Goal: Task Accomplishment & Management: Manage account settings

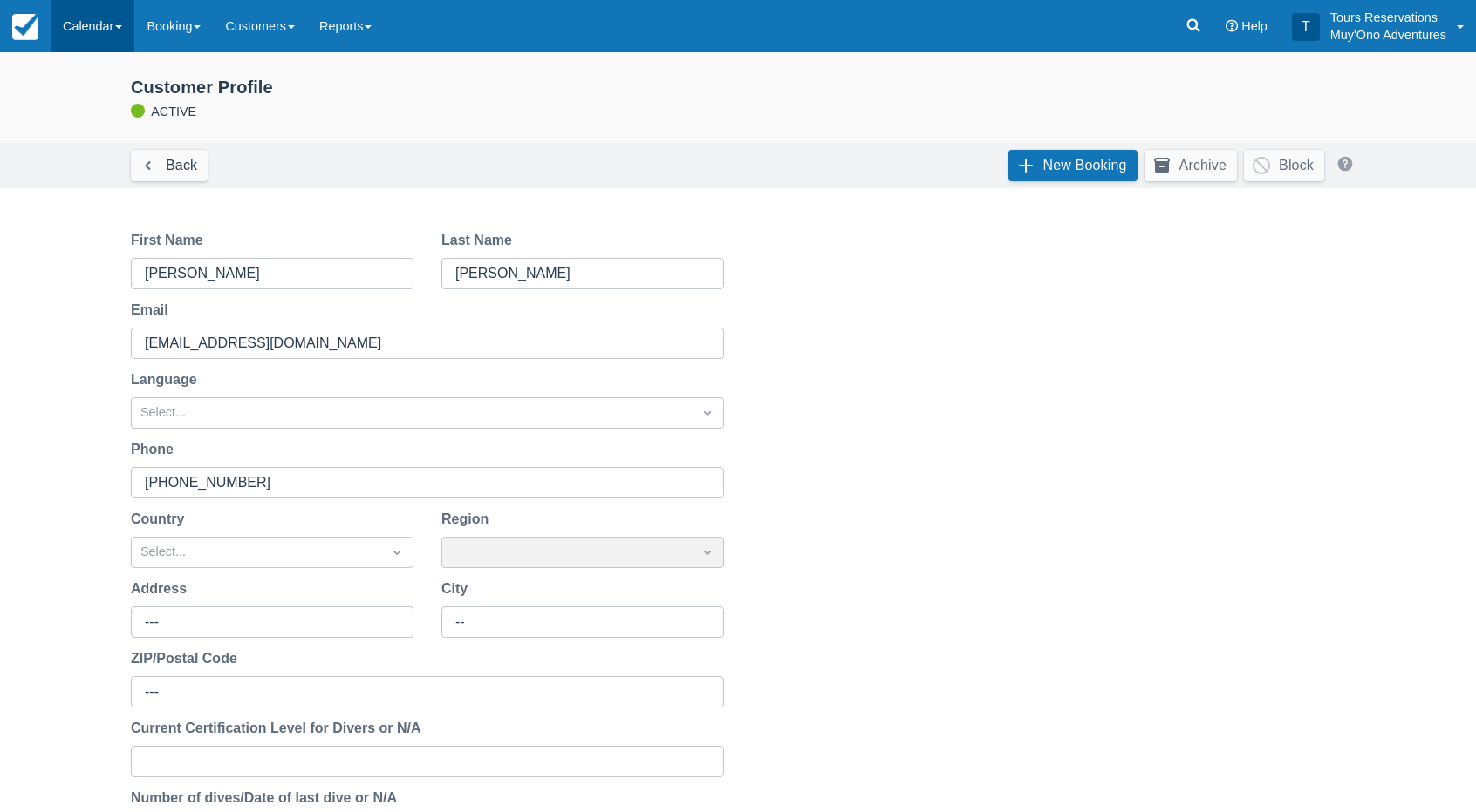
click at [91, 23] on link "Calendar" at bounding box center [92, 26] width 84 height 52
click at [128, 144] on link "Inventory" at bounding box center [120, 148] width 137 height 37
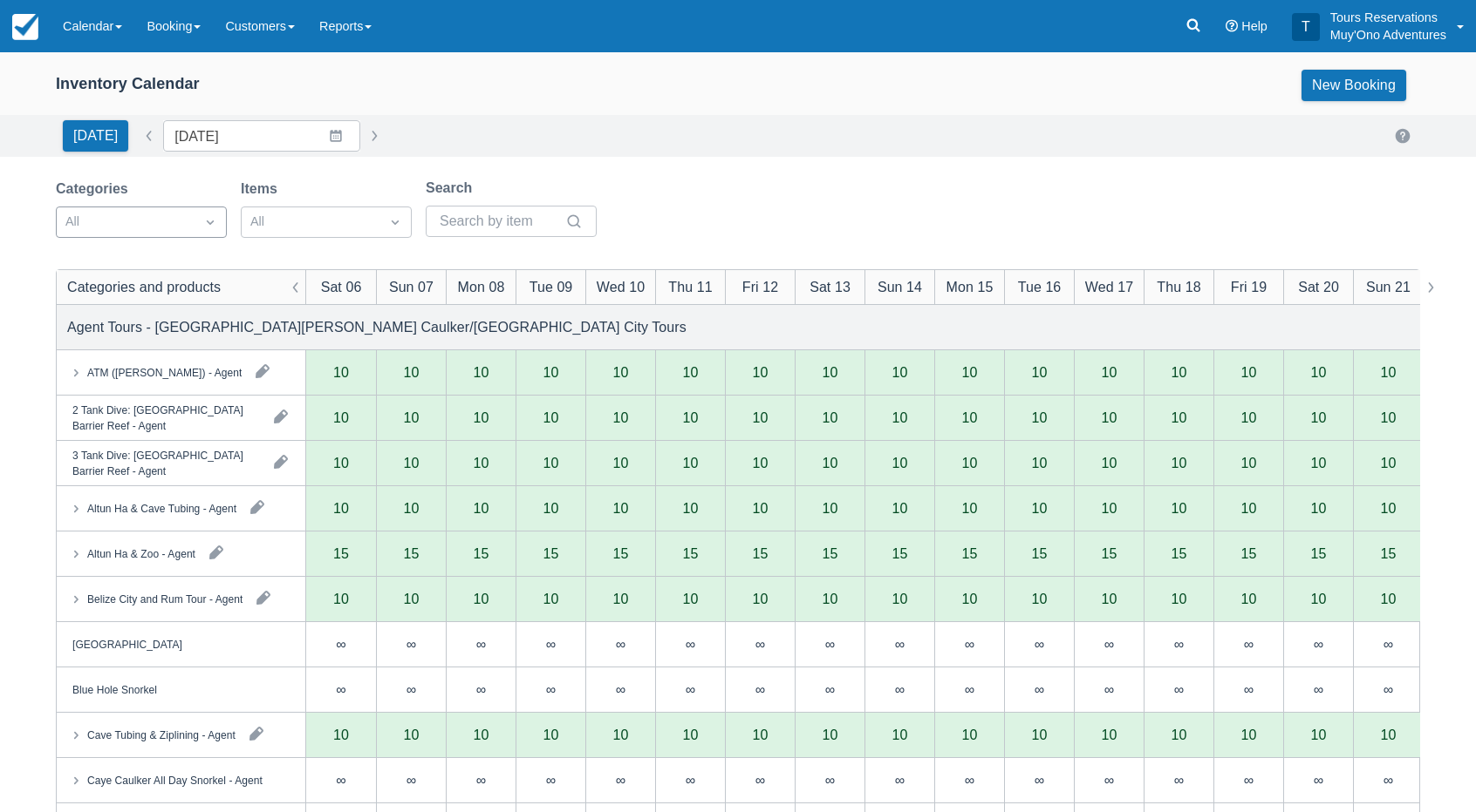
click at [144, 224] on div at bounding box center [125, 223] width 121 height 23
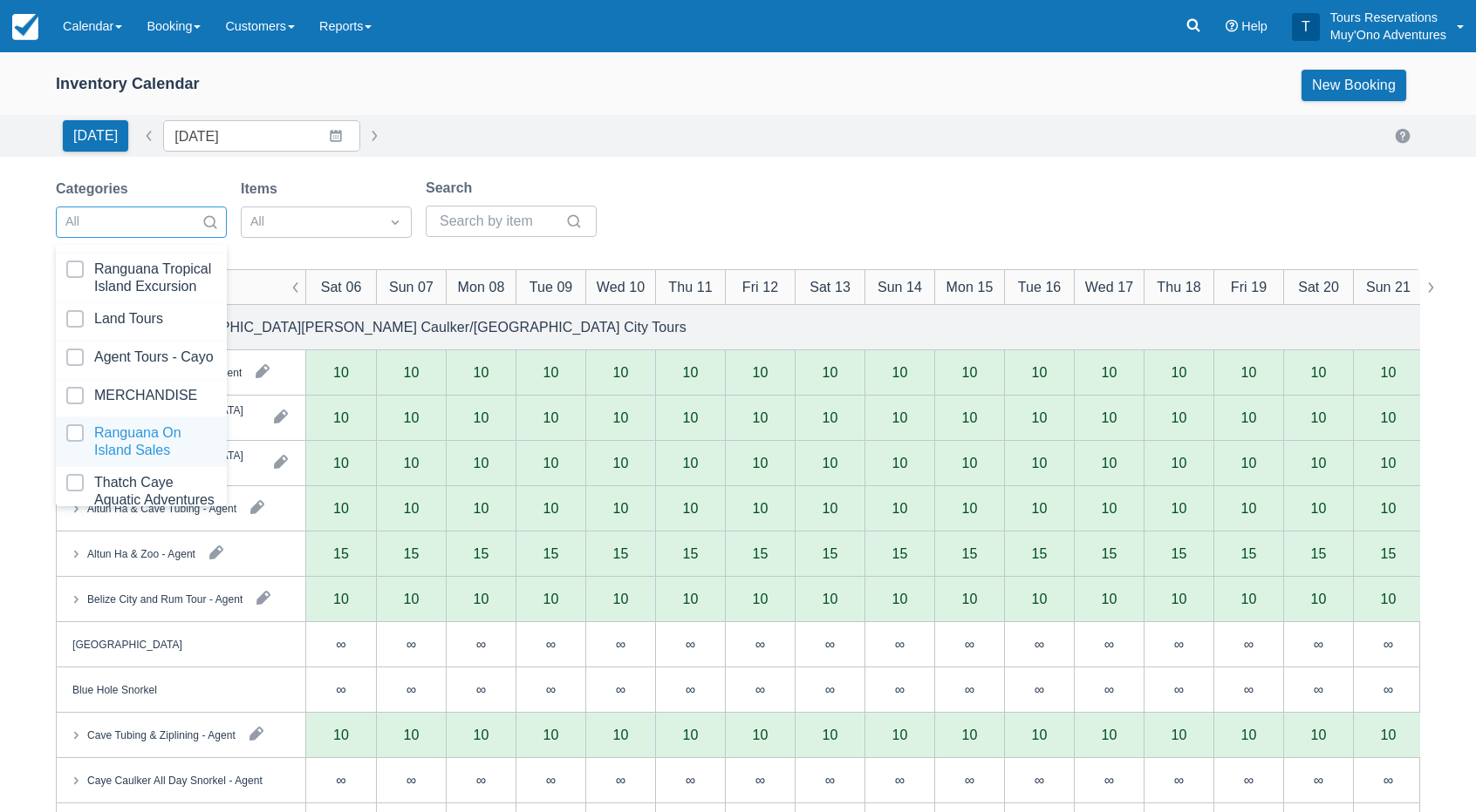
scroll to position [173, 0]
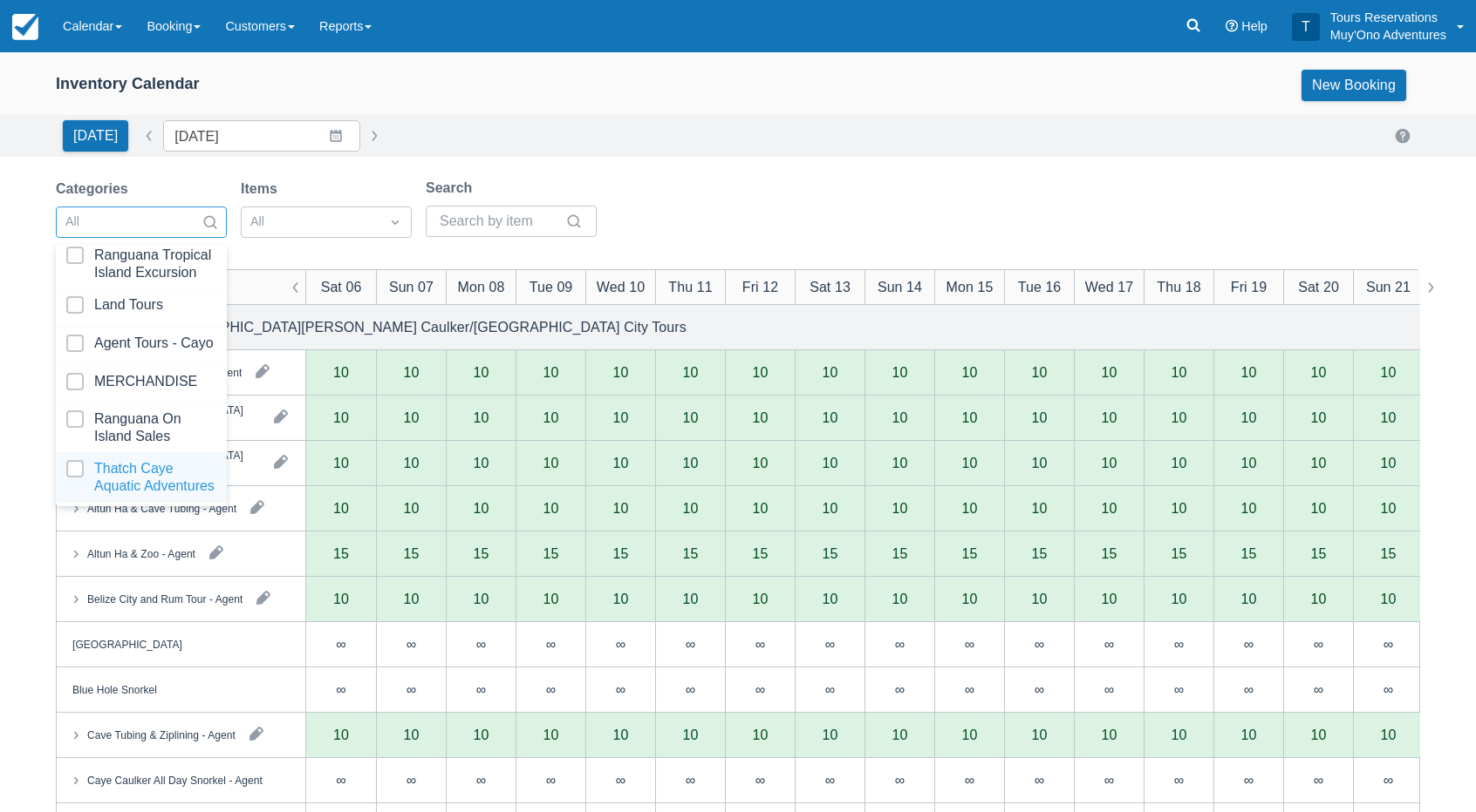
click at [139, 461] on div at bounding box center [141, 478] width 150 height 35
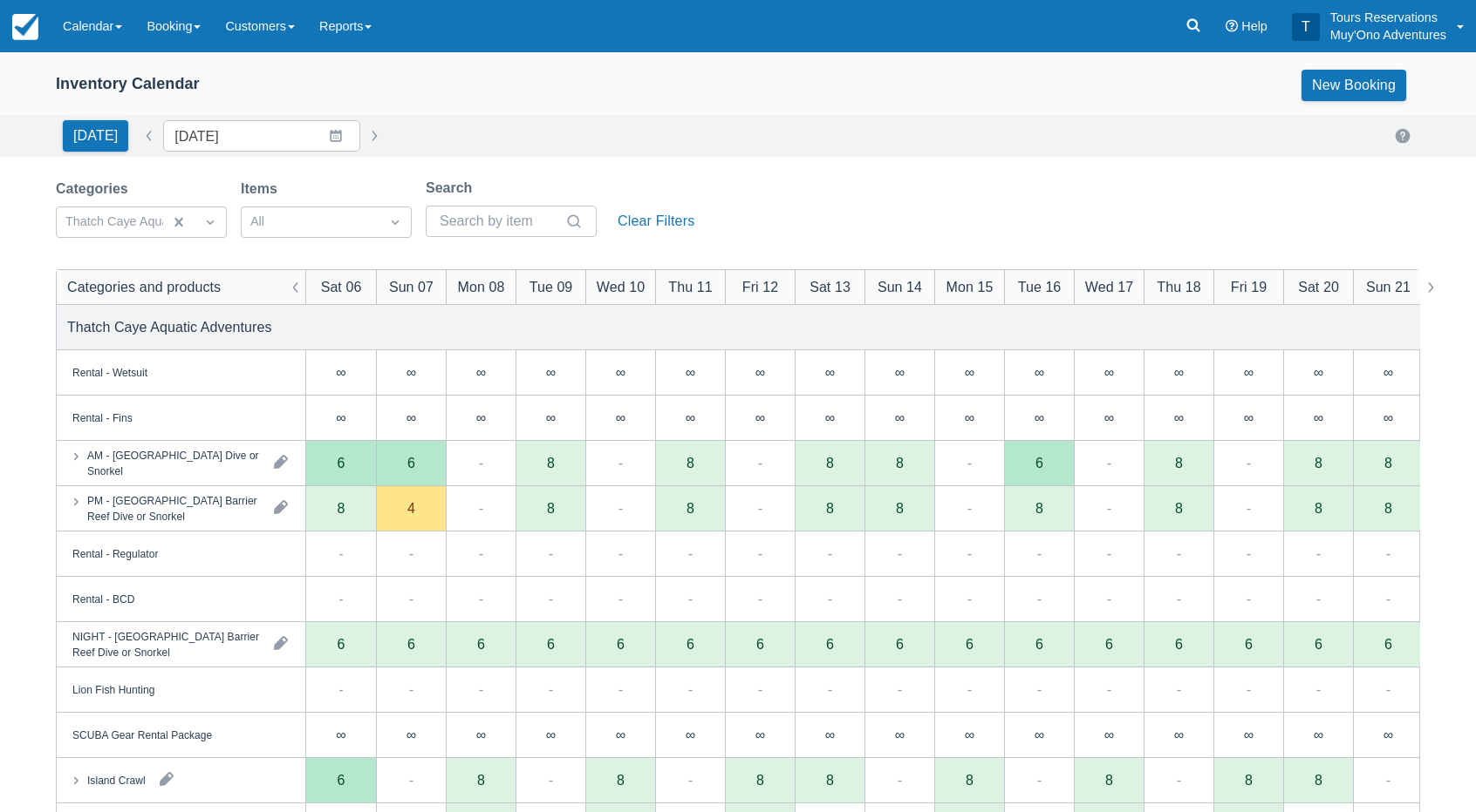
click at [650, 127] on div "[DATE] Date [DATE] Navigate forward to interact with the calendar and select a …" at bounding box center [738, 137] width 1364 height 32
drag, startPoint x: 208, startPoint y: 143, endPoint x: 234, endPoint y: 135, distance: 27.2
click at [211, 142] on input "[DATE]" at bounding box center [262, 137] width 197 height 32
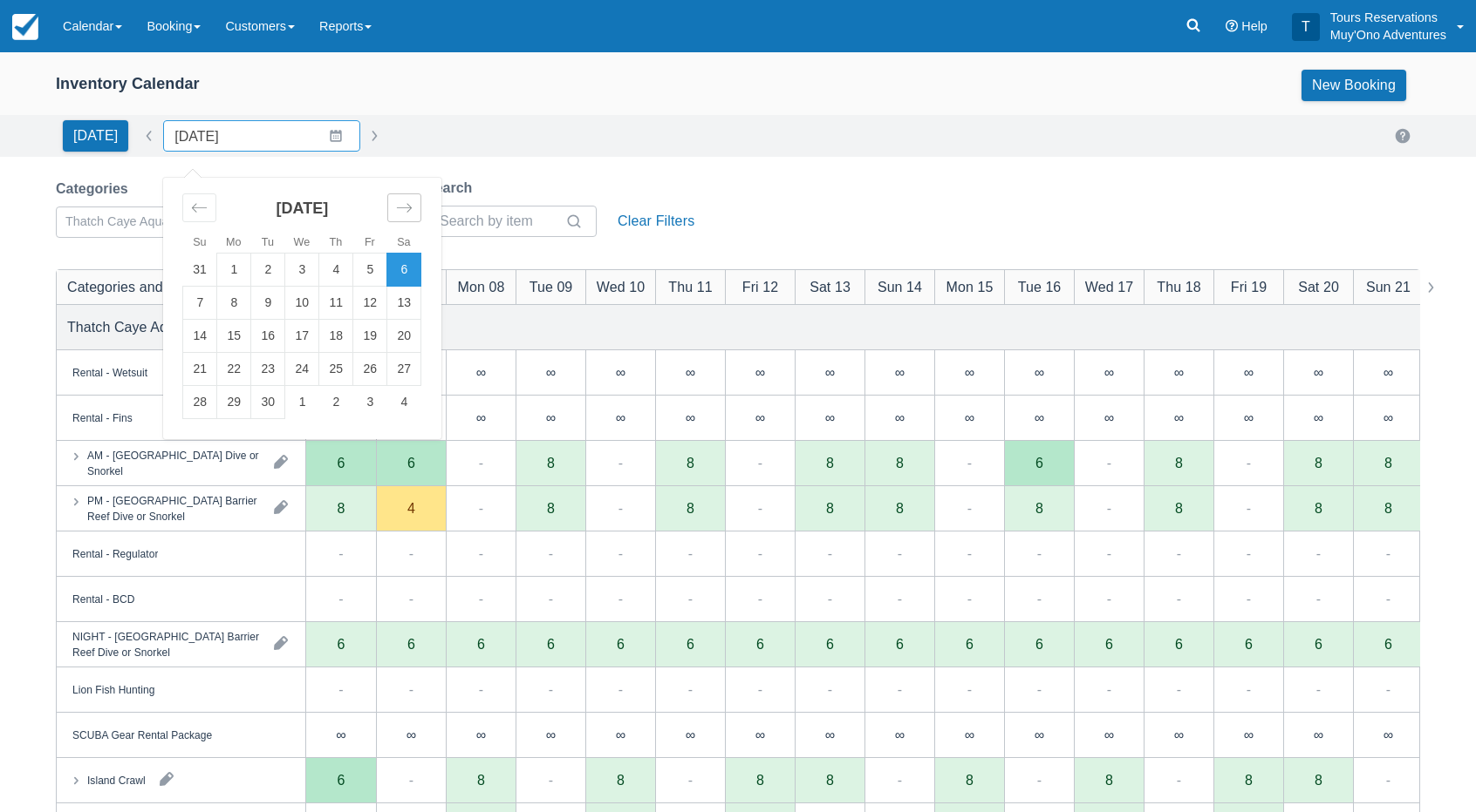
click at [403, 213] on icon "Move forward to switch to the next month." at bounding box center [404, 208] width 17 height 17
click at [252, 408] on td "28" at bounding box center [268, 402] width 34 height 33
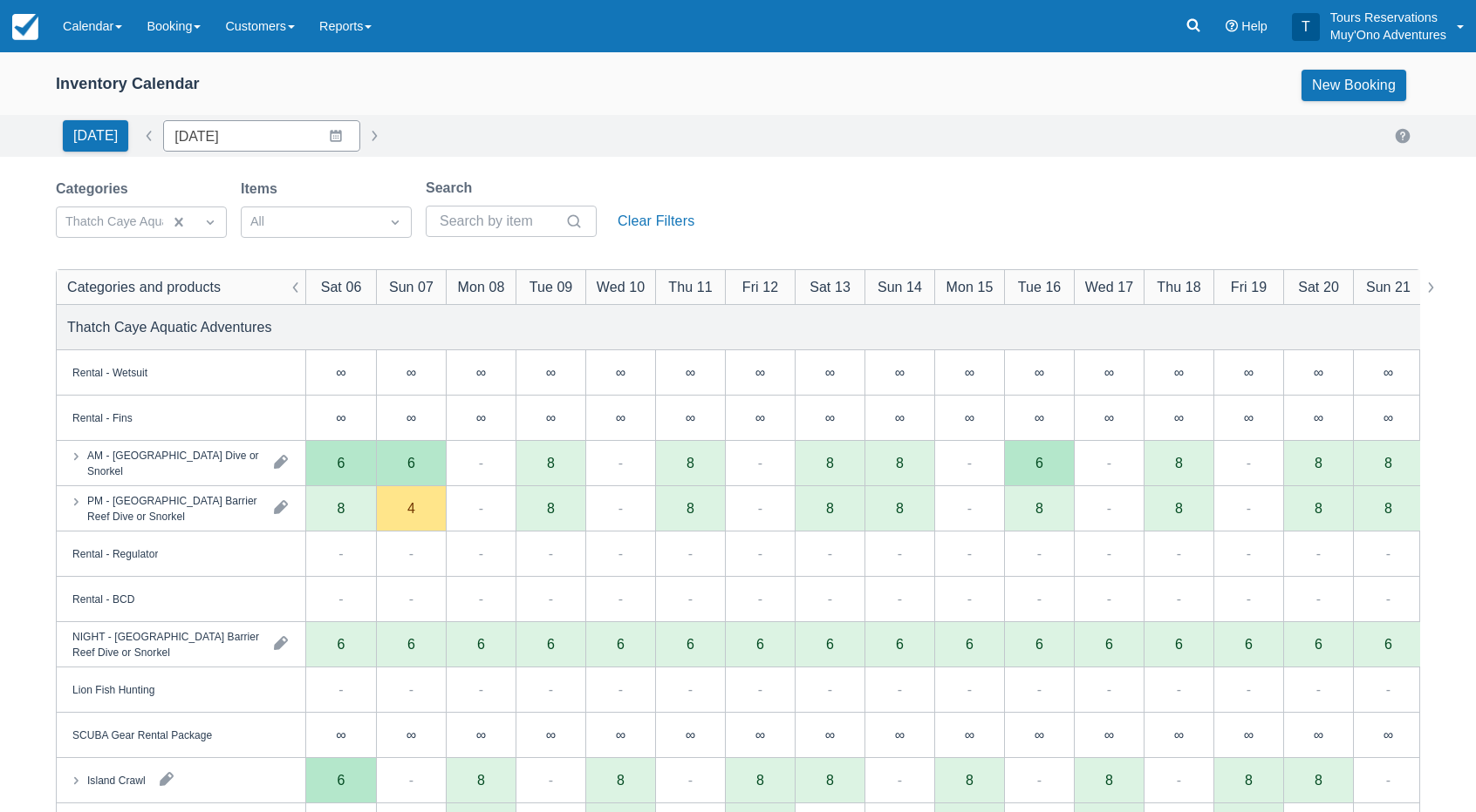
type input "[DATE]"
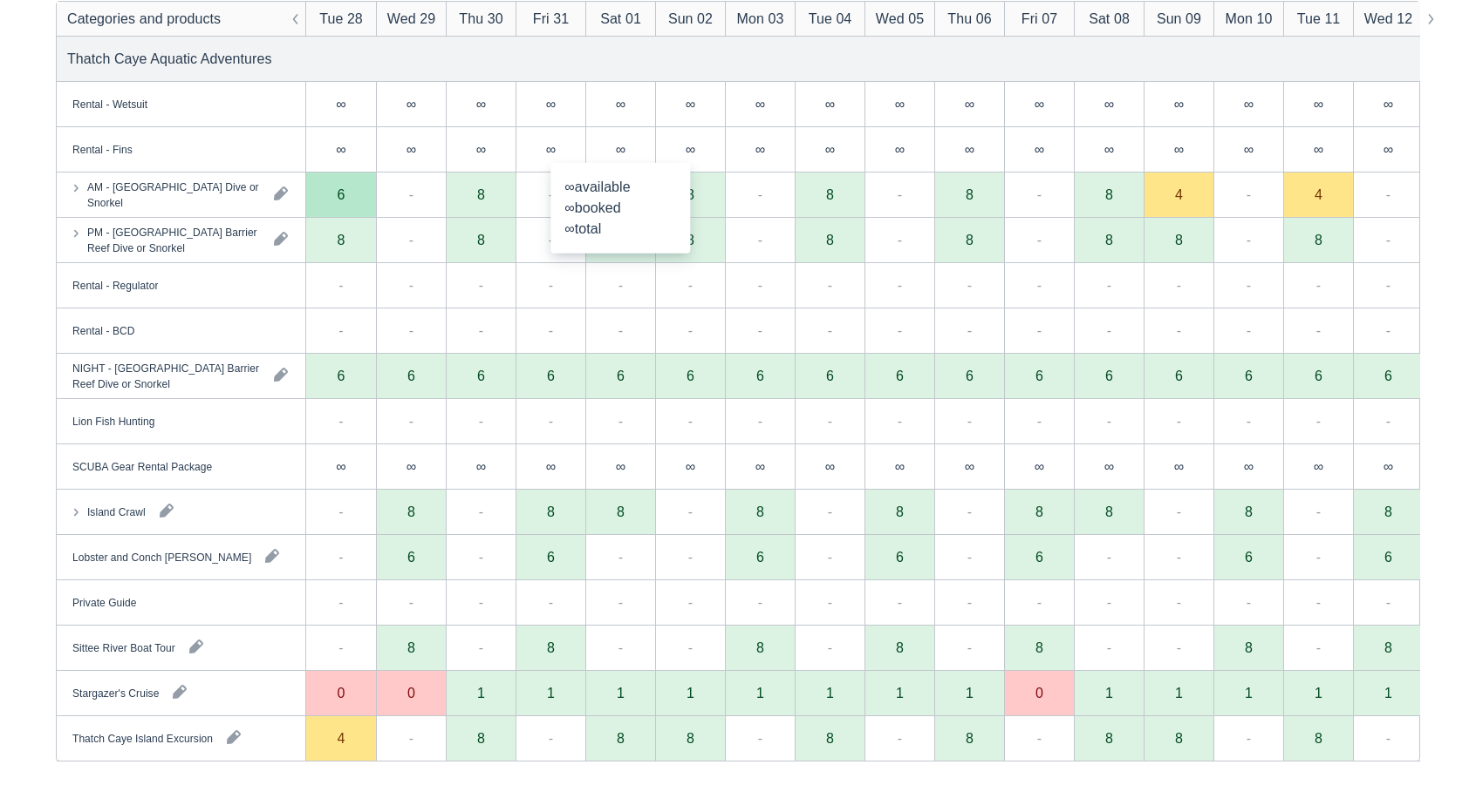
scroll to position [269, 0]
